Goal: Entertainment & Leisure: Consume media (video, audio)

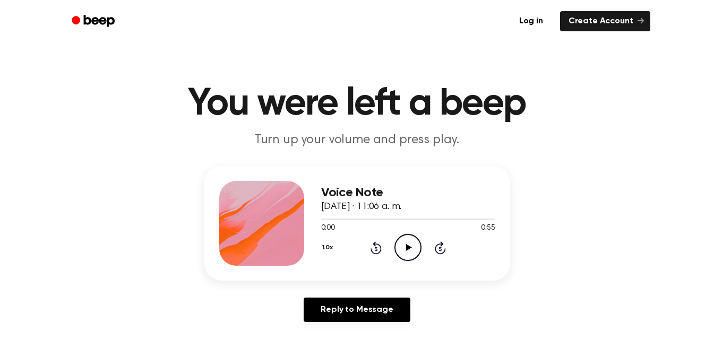
click at [404, 250] on icon "Play Audio" at bounding box center [408, 247] width 27 height 27
click at [407, 240] on icon "Play Audio" at bounding box center [408, 247] width 27 height 27
click at [403, 249] on icon "Pause Audio" at bounding box center [408, 247] width 27 height 27
click at [406, 244] on icon "Play Audio" at bounding box center [408, 247] width 27 height 27
click at [336, 219] on div at bounding box center [335, 219] width 29 height 1
